Goal: Find specific page/section: Find specific page/section

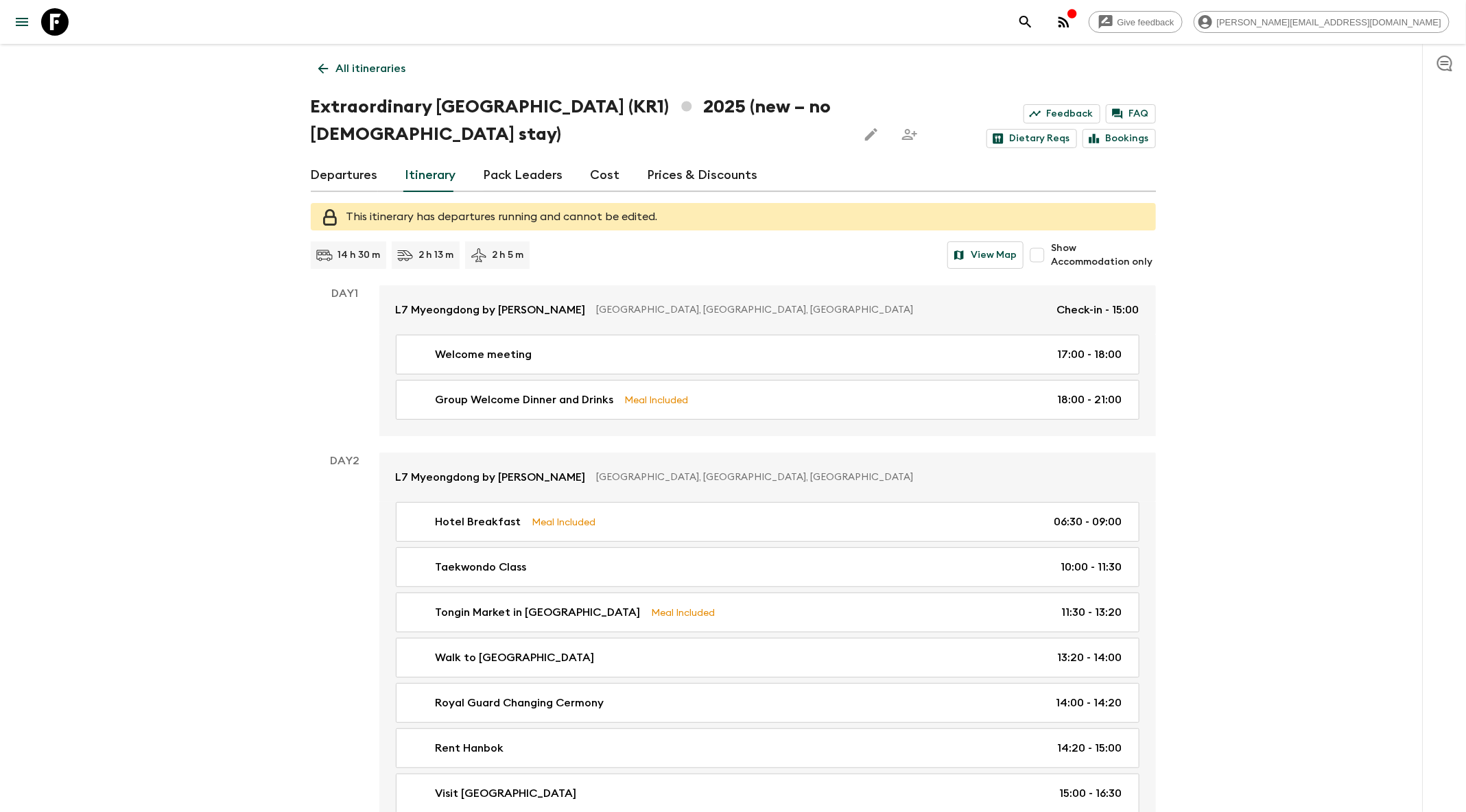
click at [319, 66] on icon at bounding box center [323, 69] width 15 height 15
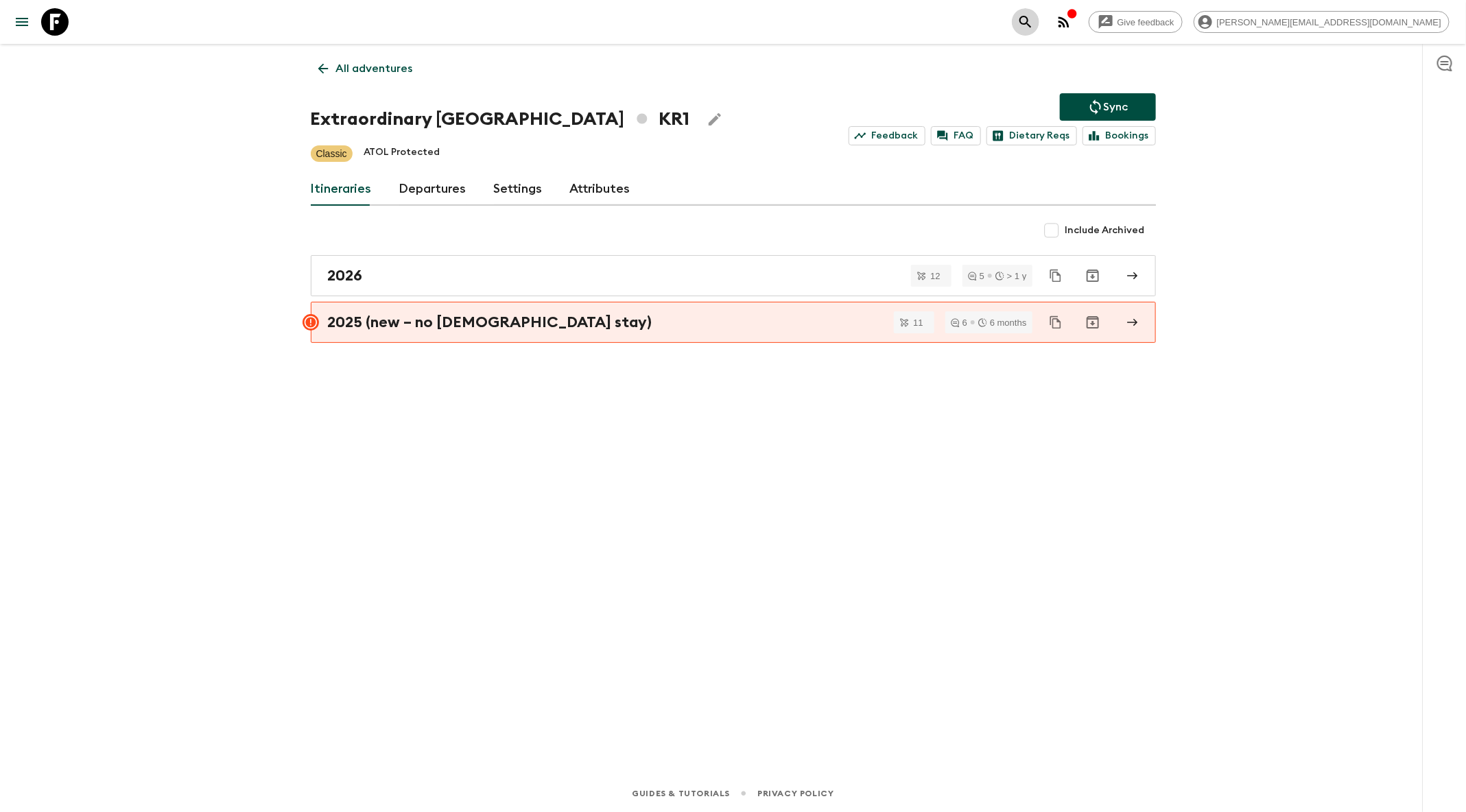
click at [1034, 21] on icon "search adventures" at bounding box center [1025, 21] width 16 height 16
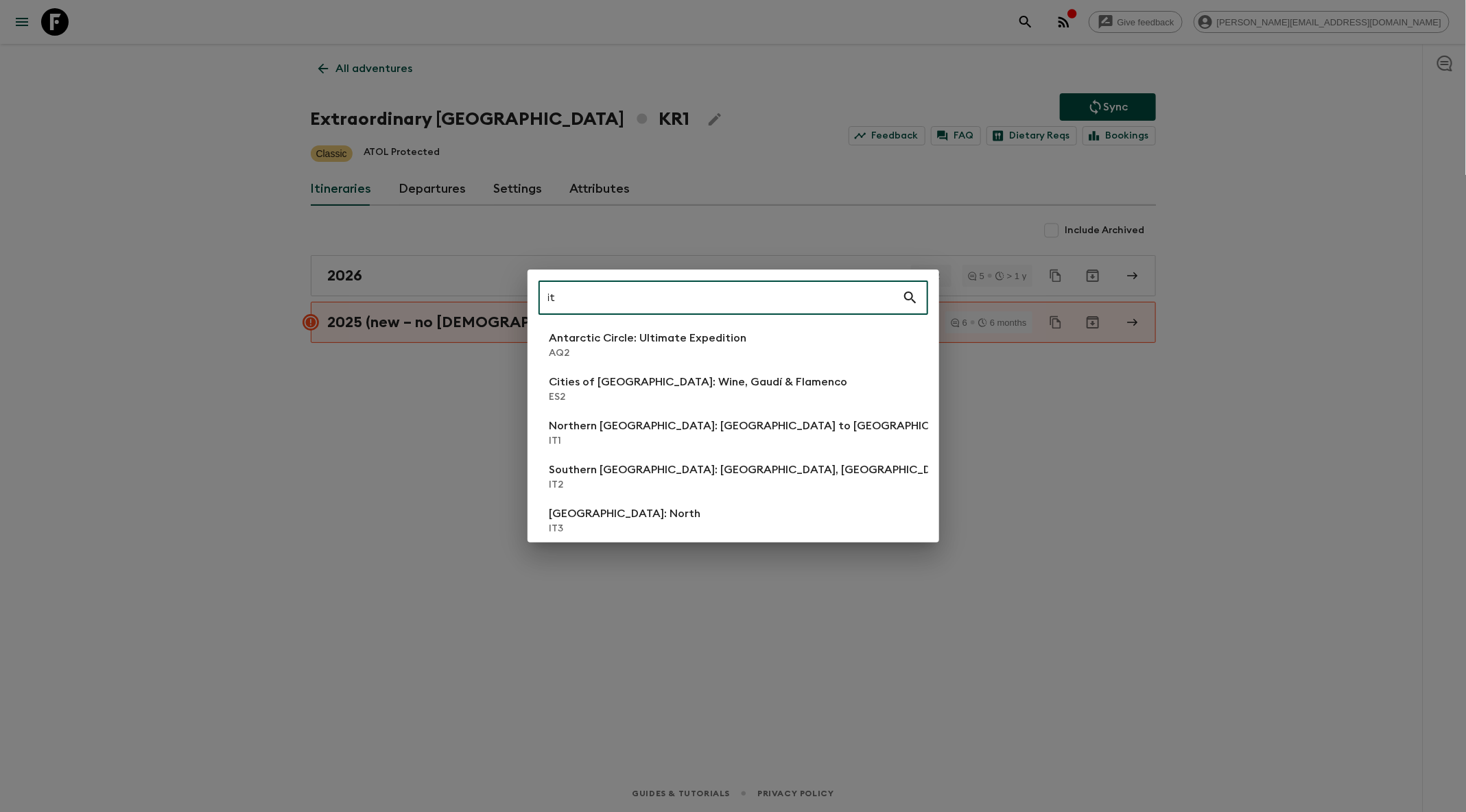
type input "it6"
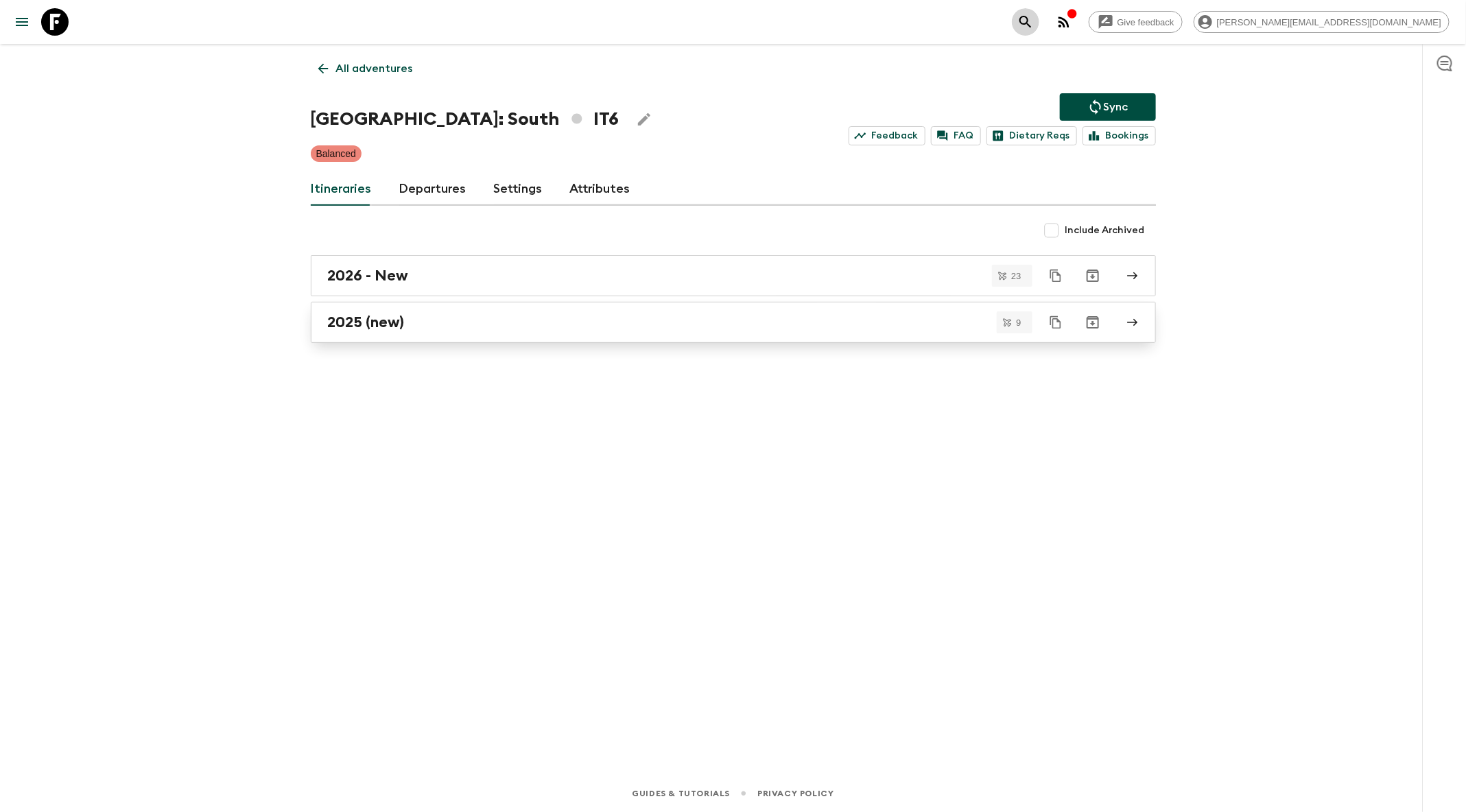
click at [653, 321] on div "2025 (new)" at bounding box center [720, 322] width 785 height 18
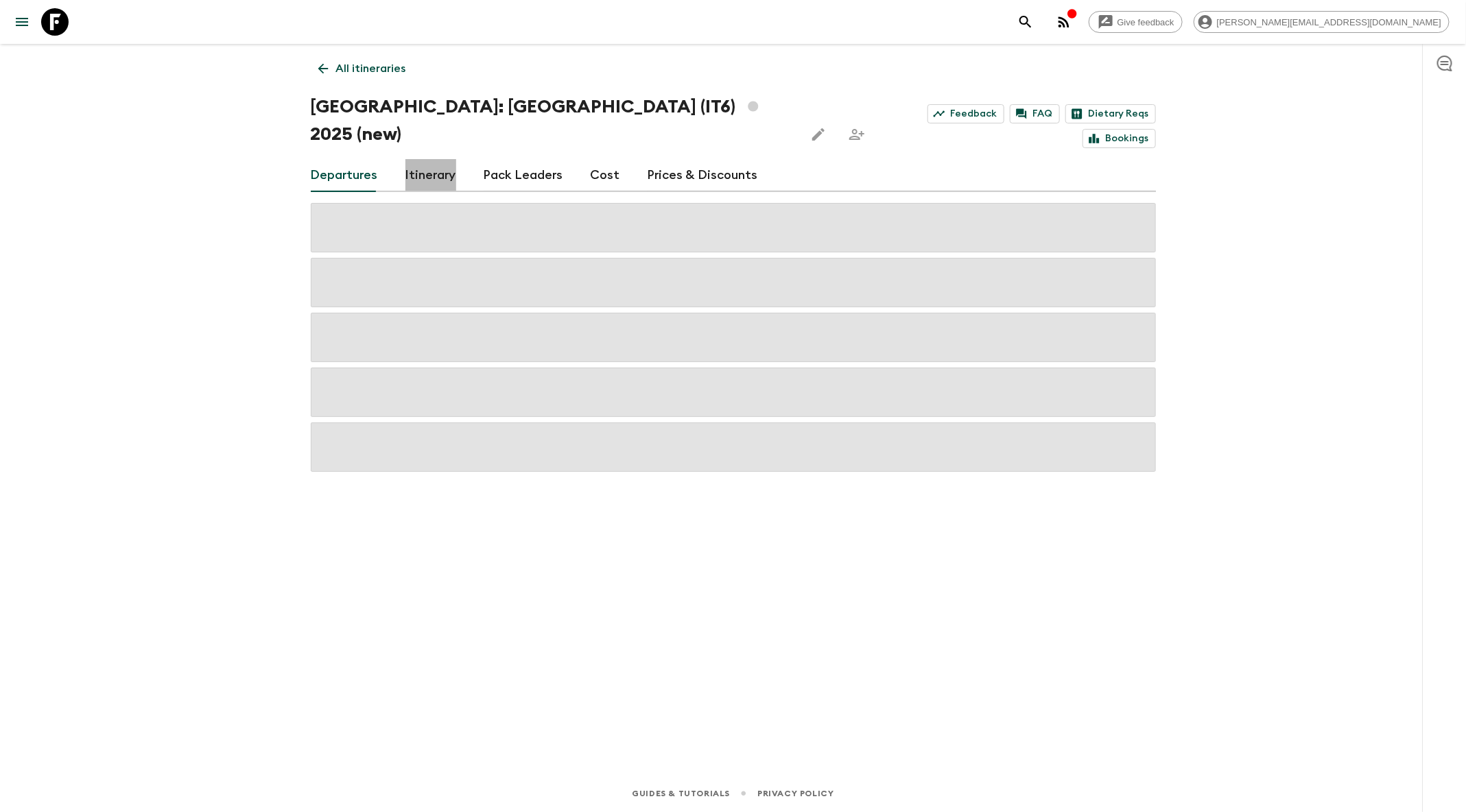
click at [439, 159] on link "Itinerary" at bounding box center [431, 175] width 51 height 33
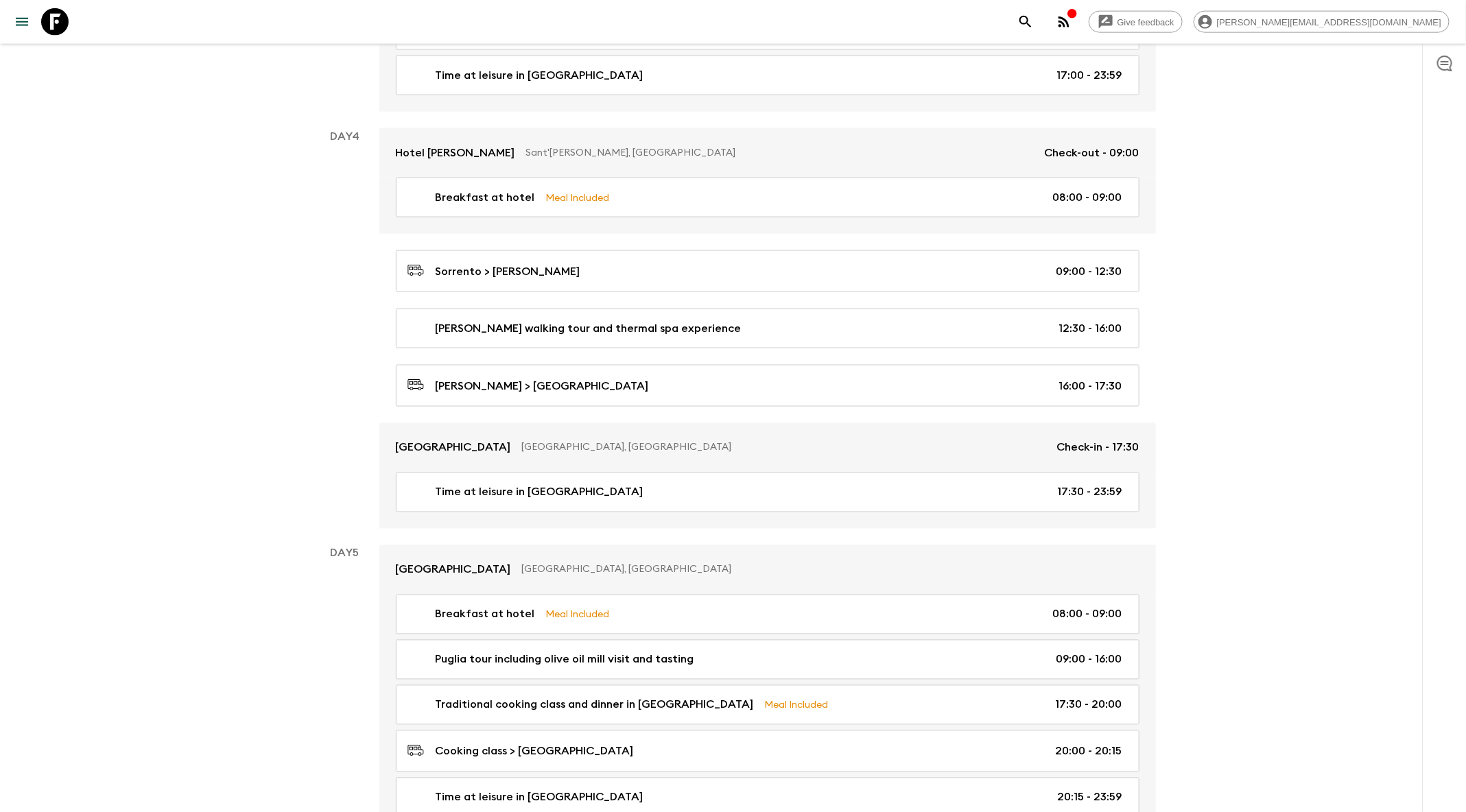
scroll to position [1501, 0]
